Goal: Find specific fact: Find specific fact

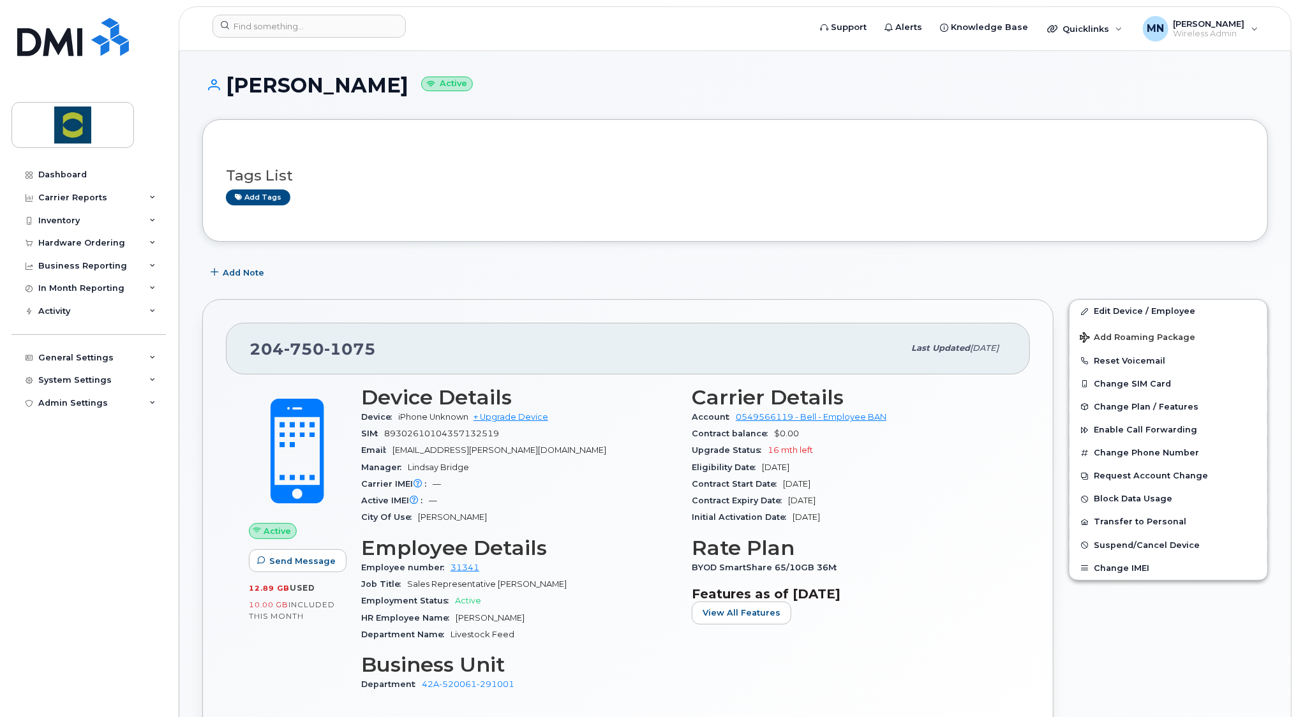
click at [332, 350] on span "1075" at bounding box center [350, 349] width 52 height 19
copy span "[PHONE_NUMBER]"
drag, startPoint x: 481, startPoint y: 568, endPoint x: 445, endPoint y: 567, distance: 35.8
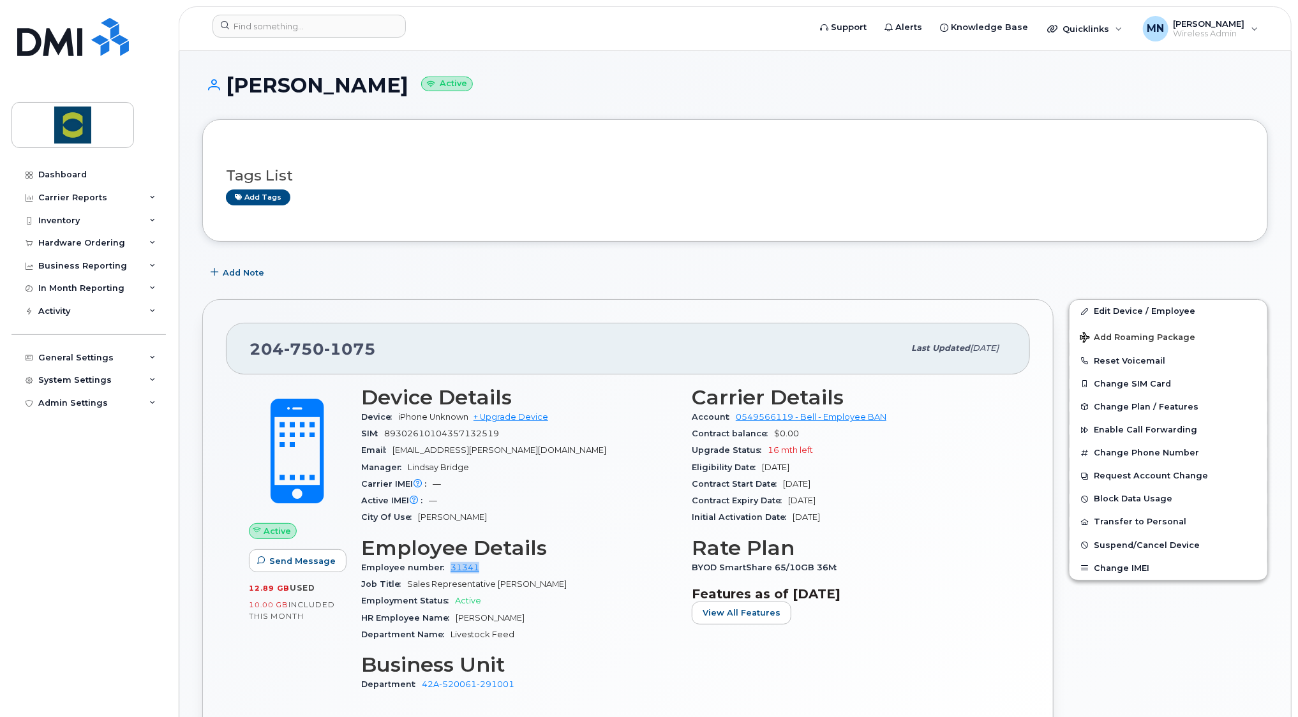
click at [445, 567] on div "Employee number 31341" at bounding box center [518, 568] width 315 height 17
copy link "31341"
click at [348, 85] on h1 "[PERSON_NAME] Active" at bounding box center [735, 85] width 1066 height 22
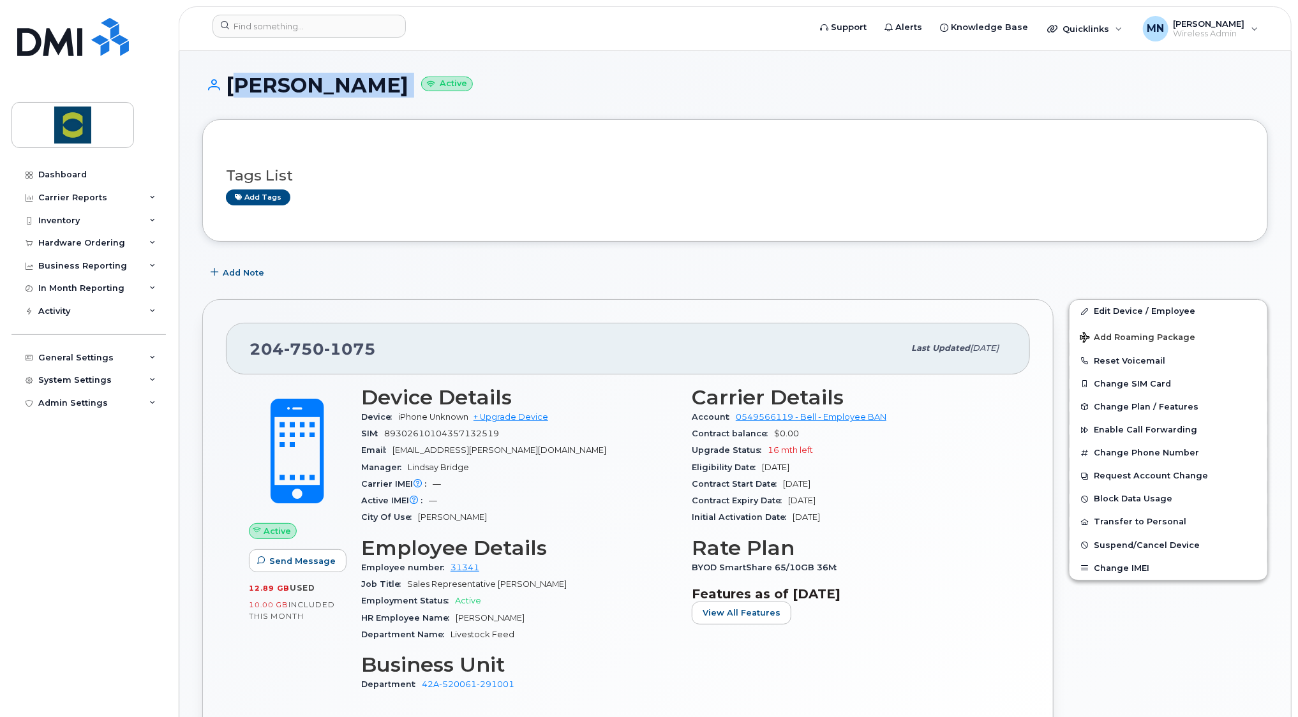
copy h1 "[PERSON_NAME]"
